Goal: Information Seeking & Learning: Learn about a topic

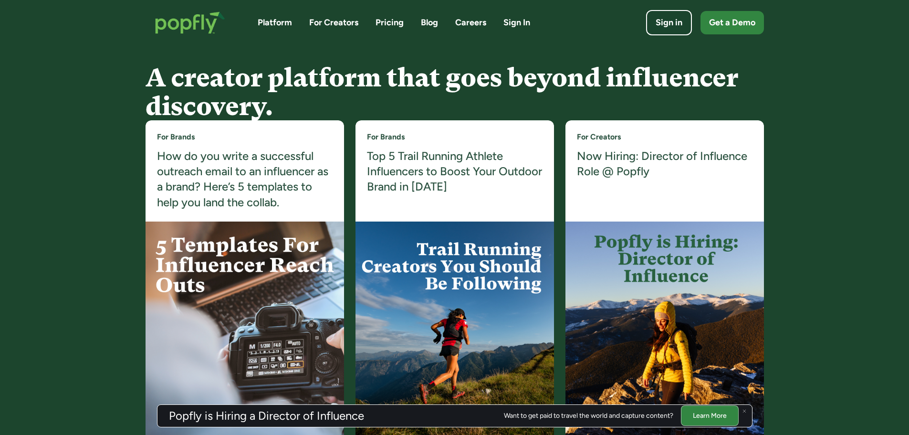
scroll to position [1766, 0]
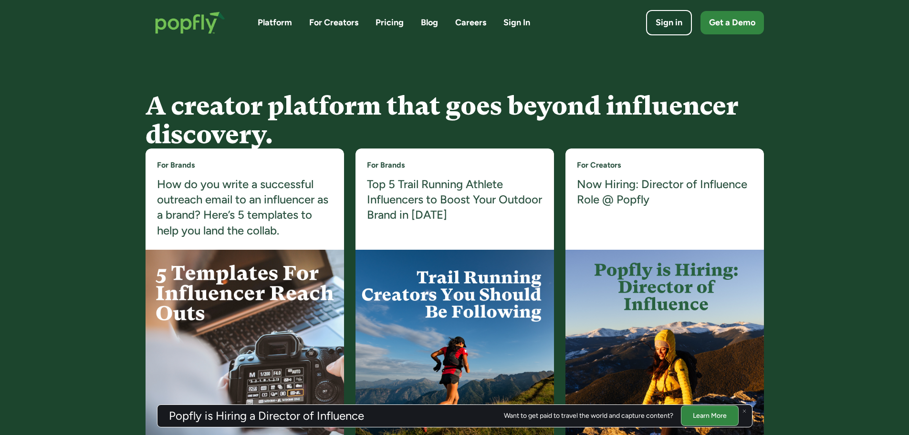
click at [471, 21] on link "Careers" at bounding box center [470, 23] width 31 height 12
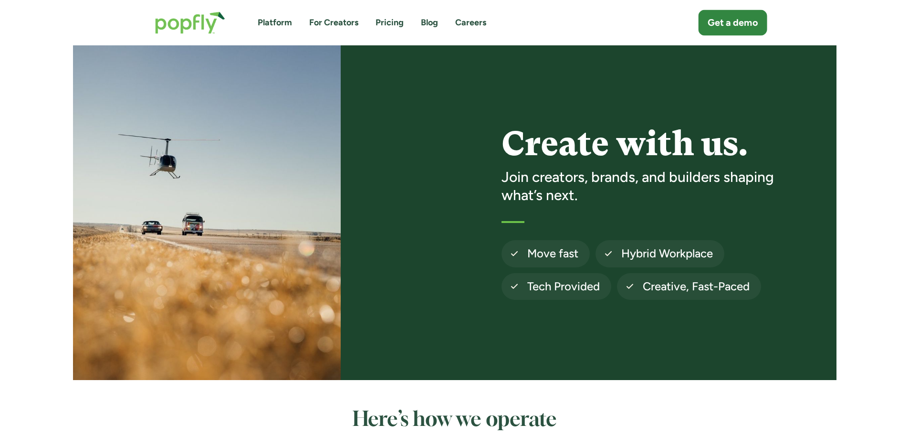
click at [734, 27] on div "Get a demo" at bounding box center [733, 22] width 50 height 13
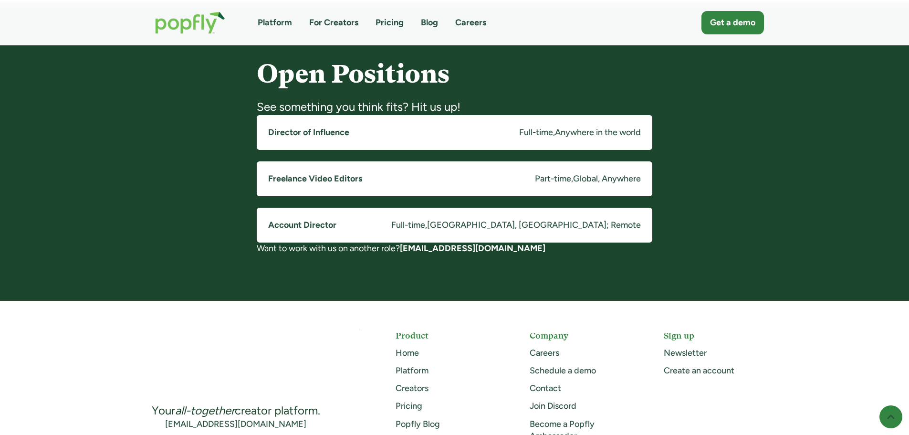
scroll to position [764, 0]
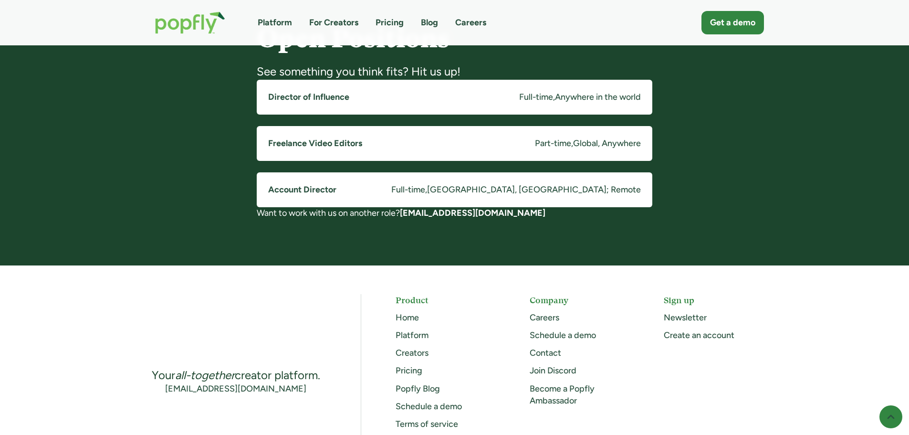
click at [335, 143] on h5 "Freelance Video Editors" at bounding box center [315, 143] width 94 height 12
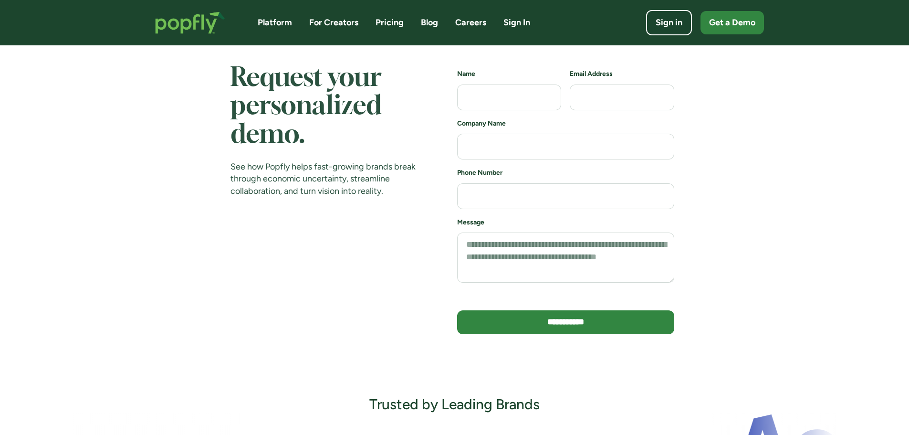
click at [785, 125] on section "**********" at bounding box center [454, 205] width 909 height 321
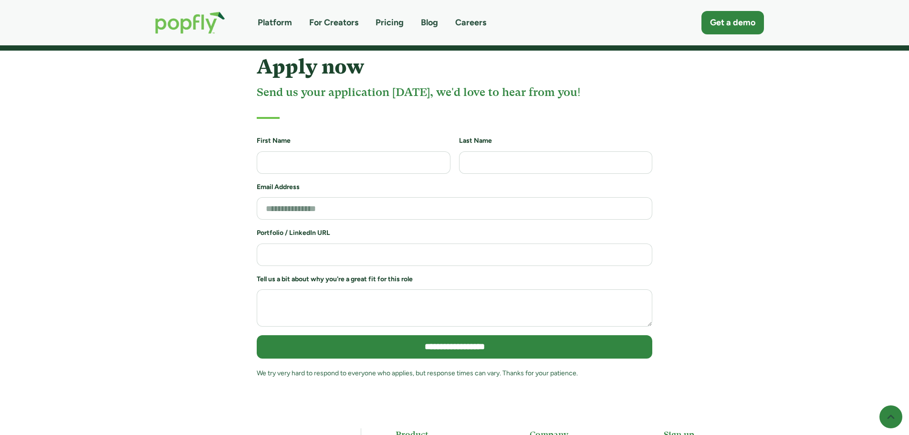
scroll to position [1003, 0]
